Goal: Find specific fact: Find specific fact

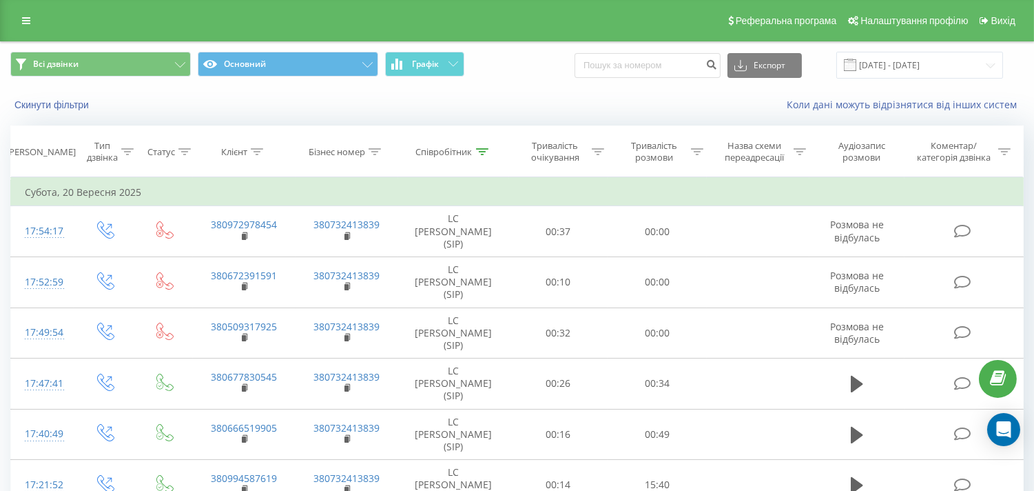
click at [479, 150] on icon at bounding box center [482, 151] width 12 height 7
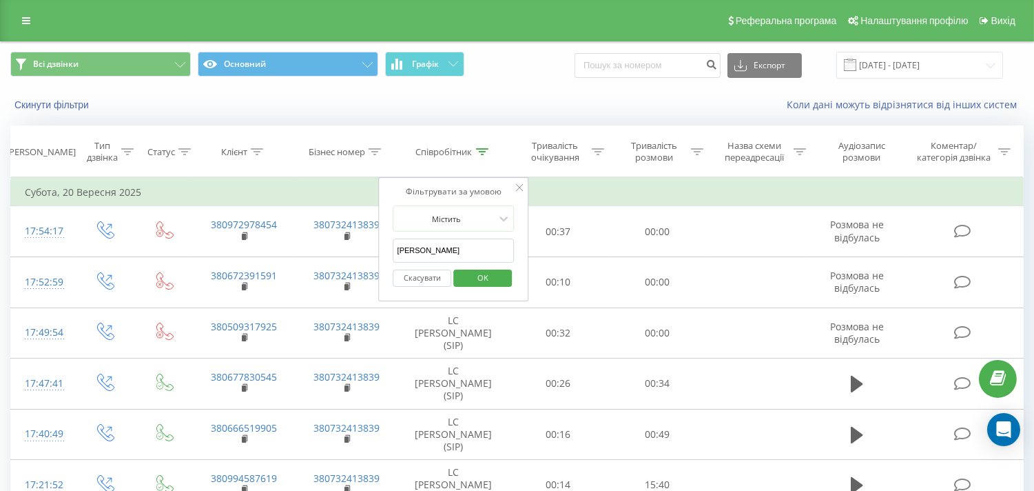
click at [417, 252] on input "[PERSON_NAME]" at bounding box center [453, 250] width 121 height 24
type input "[PERSON_NAME]"
click at [492, 277] on span "OK" at bounding box center [483, 277] width 39 height 21
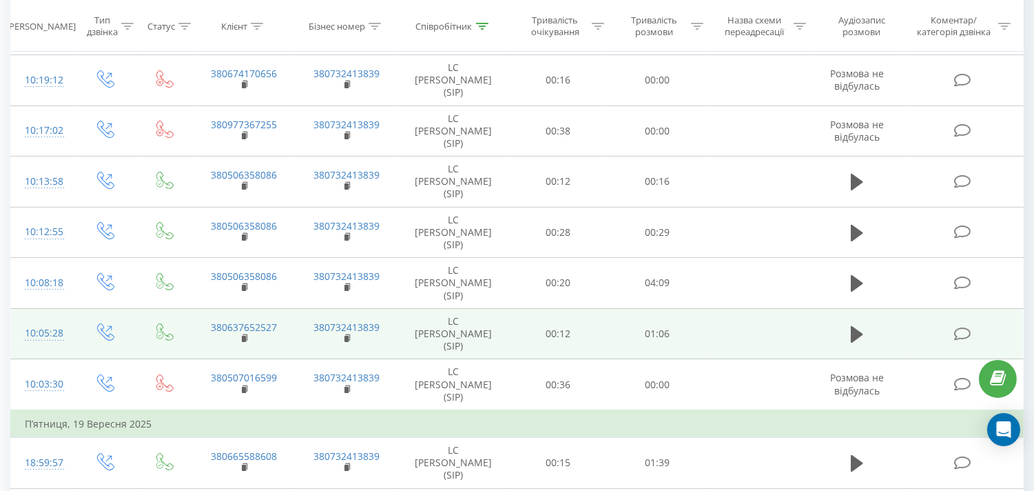
scroll to position [229, 0]
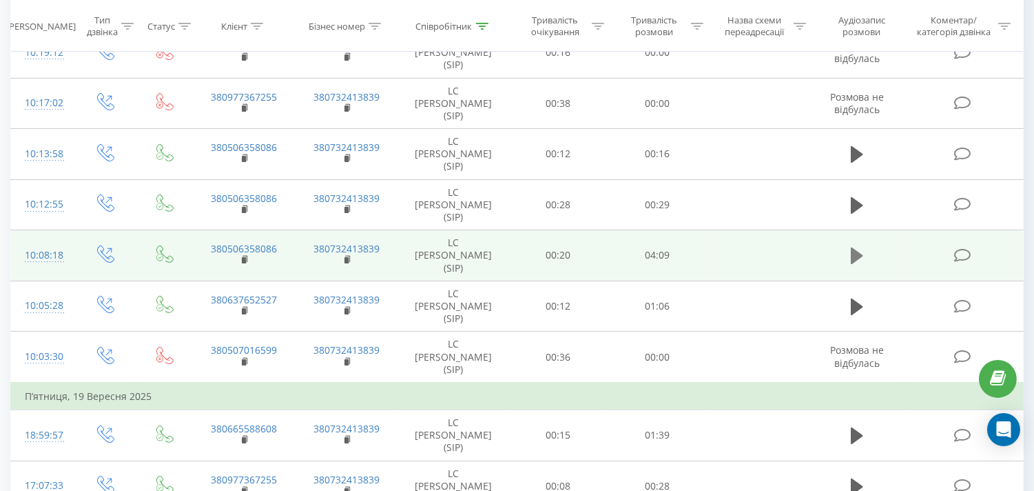
click at [856, 252] on icon at bounding box center [857, 255] width 12 height 17
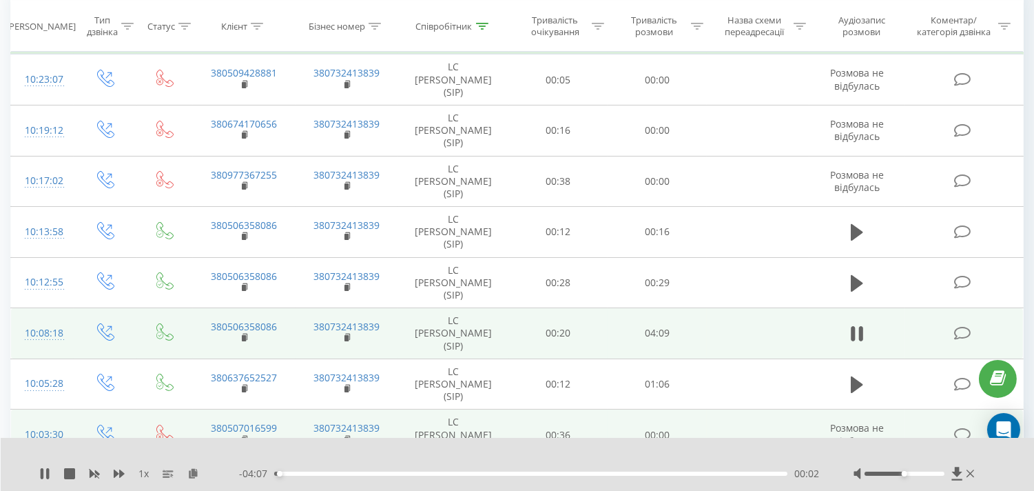
scroll to position [153, 0]
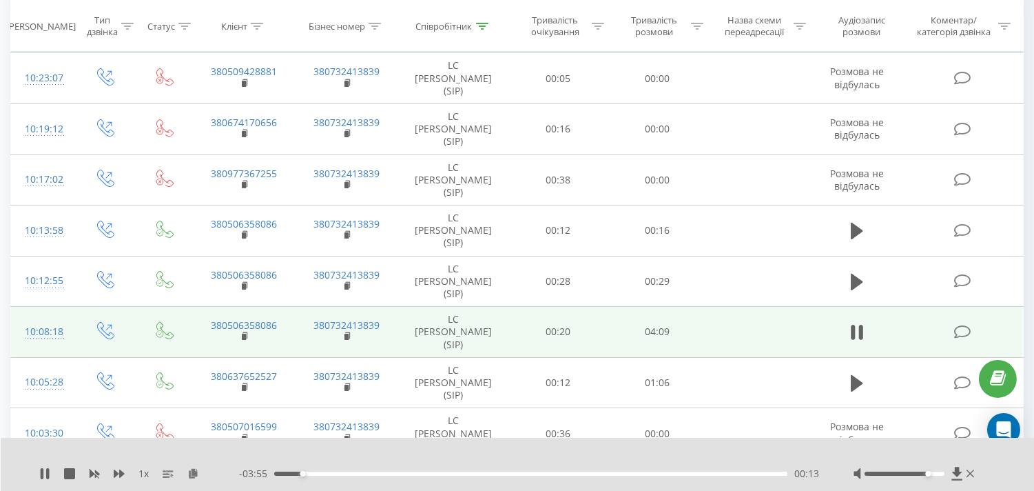
drag, startPoint x: 903, startPoint y: 471, endPoint x: 929, endPoint y: 475, distance: 25.8
click at [929, 475] on div "Accessibility label" at bounding box center [929, 474] width 6 height 6
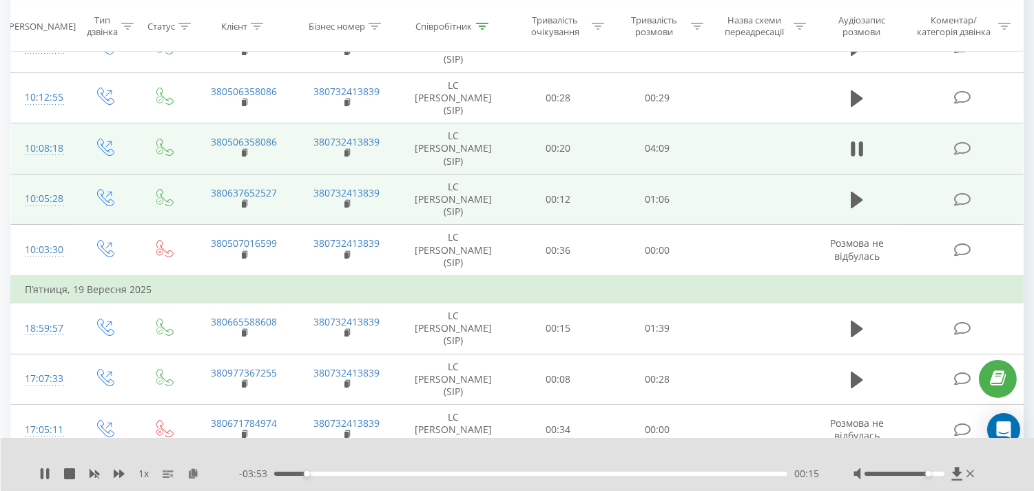
scroll to position [382, 0]
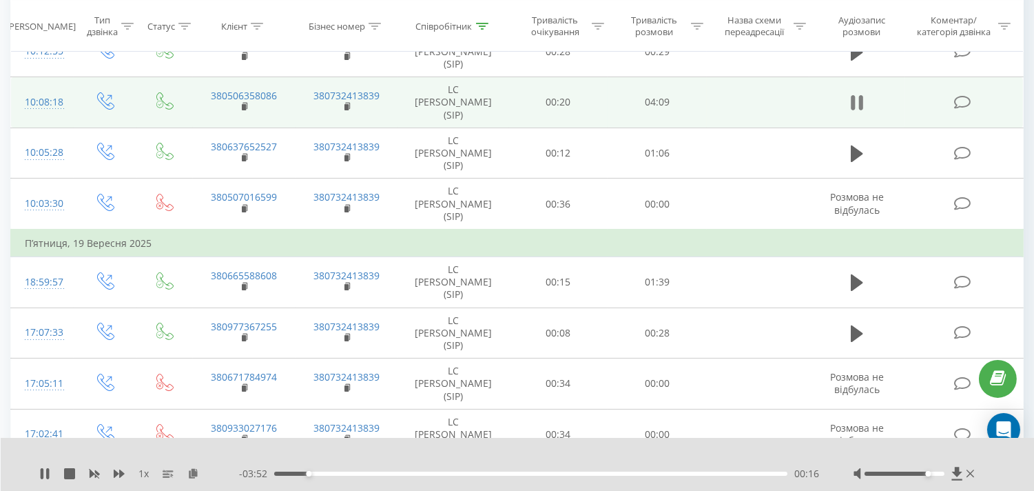
click at [863, 104] on icon at bounding box center [861, 102] width 4 height 15
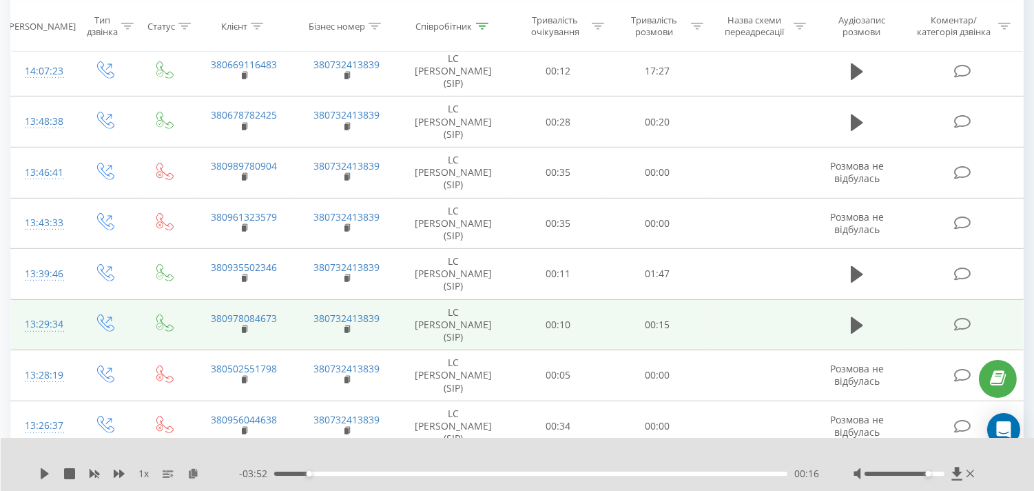
scroll to position [1225, 0]
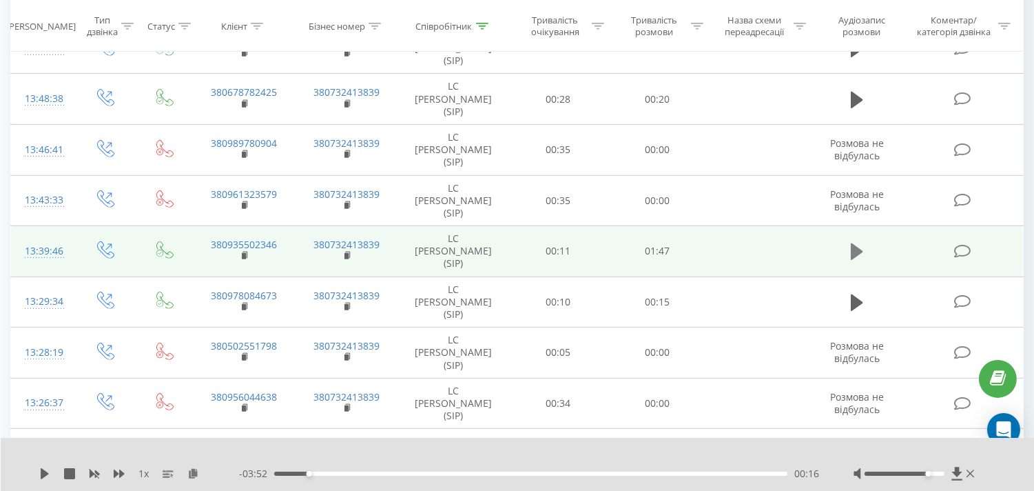
click at [851, 251] on icon at bounding box center [857, 251] width 12 height 19
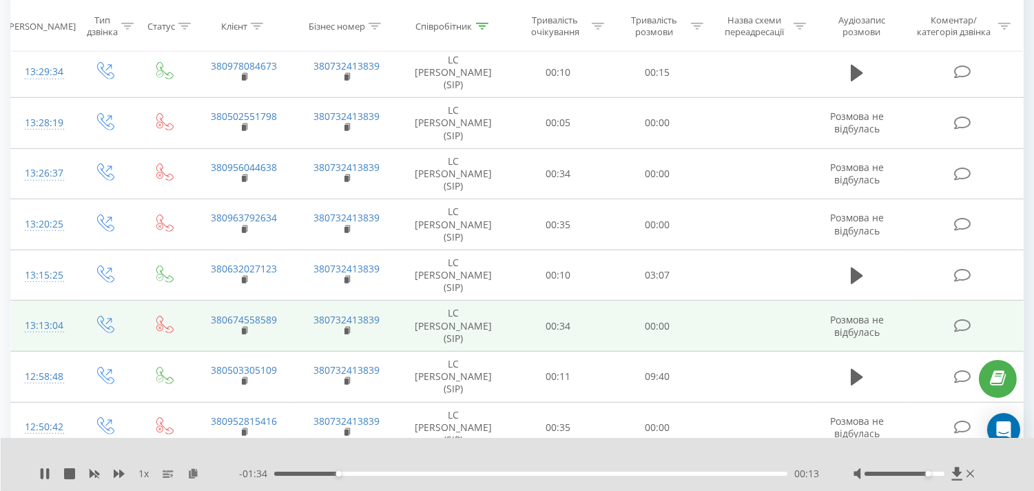
scroll to position [1455, 0]
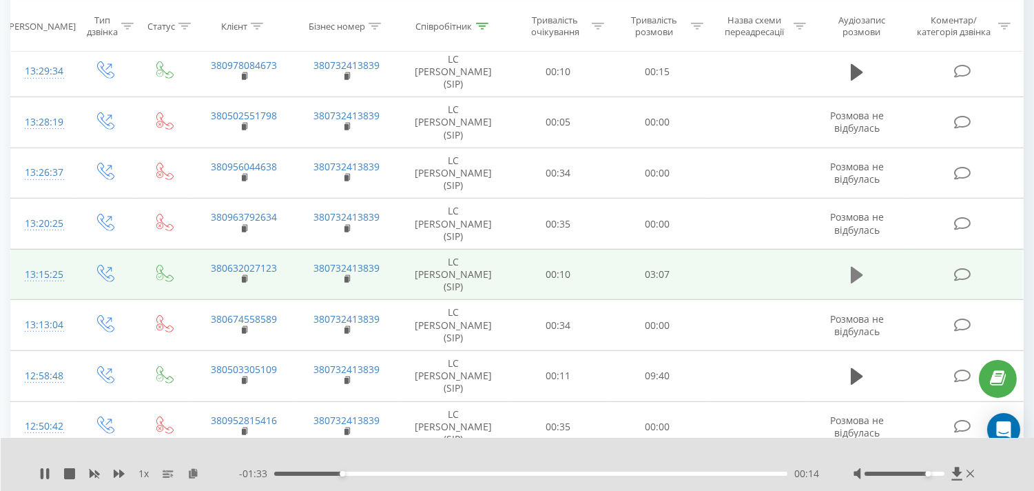
click at [857, 274] on icon at bounding box center [857, 275] width 12 height 17
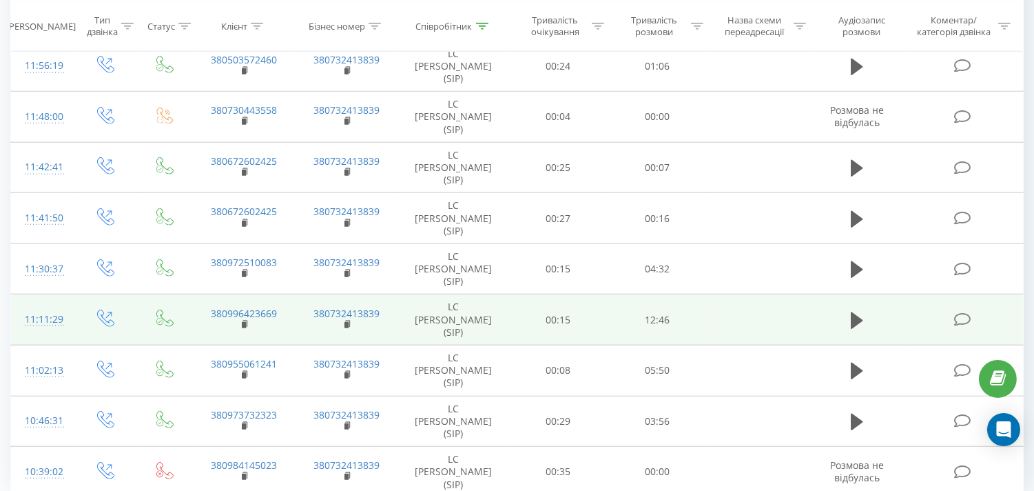
scroll to position [2331, 0]
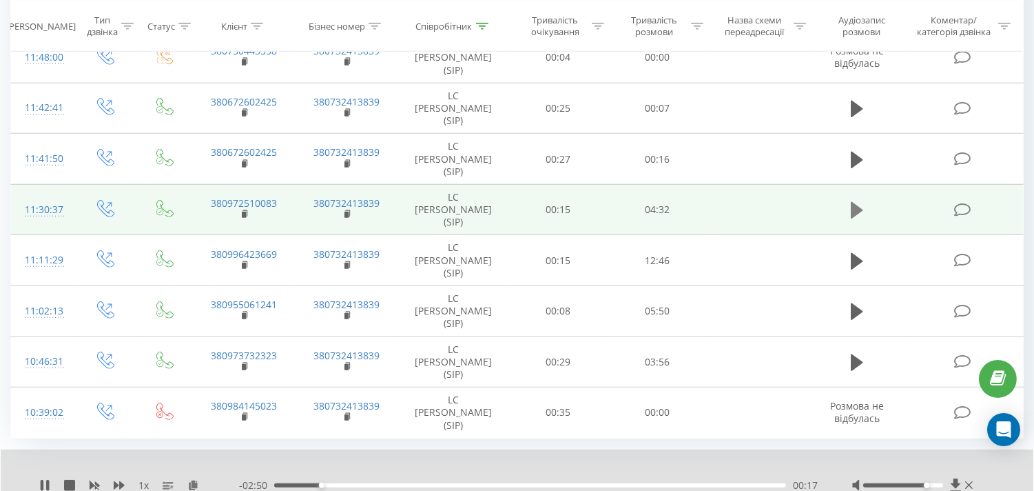
click at [856, 208] on icon at bounding box center [857, 210] width 12 height 17
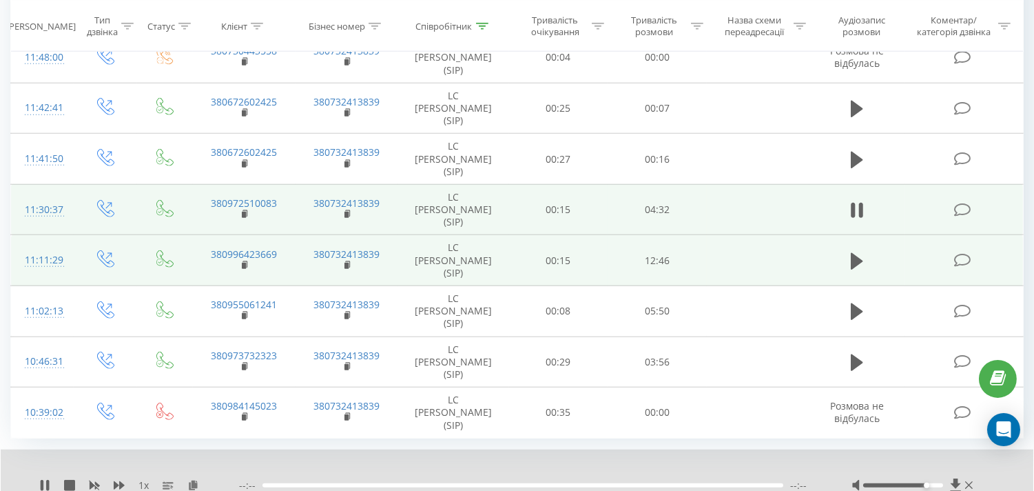
scroll to position [2384, 0]
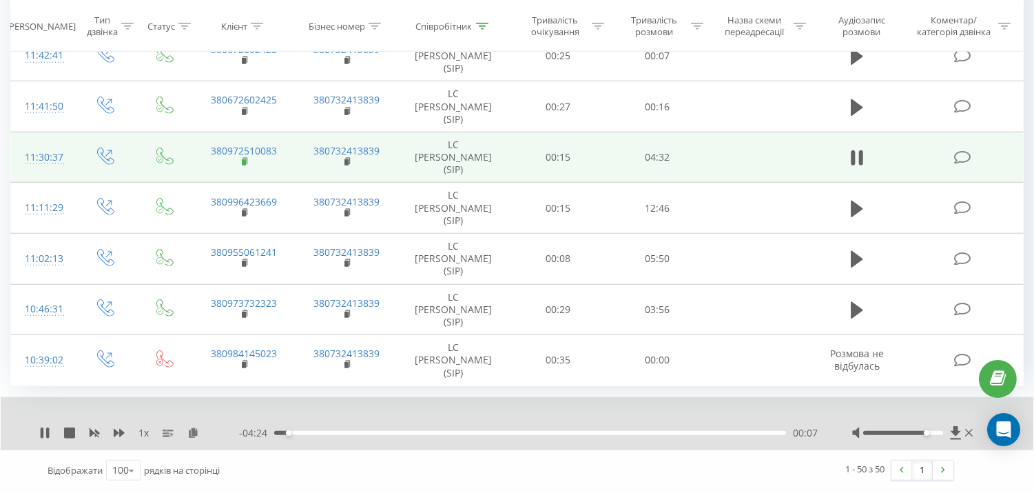
click at [244, 162] on rect at bounding box center [244, 162] width 4 height 6
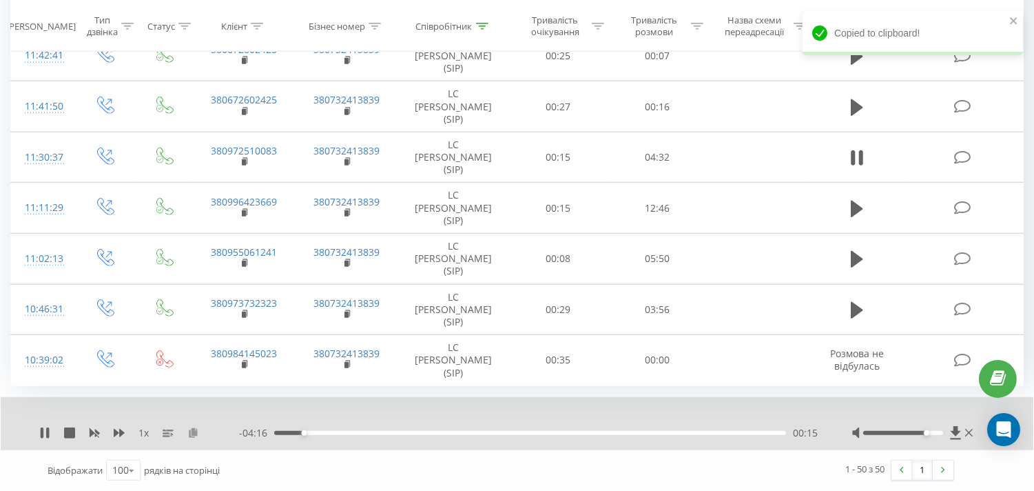
click at [194, 433] on icon at bounding box center [193, 432] width 12 height 10
